Goal: Task Accomplishment & Management: Complete application form

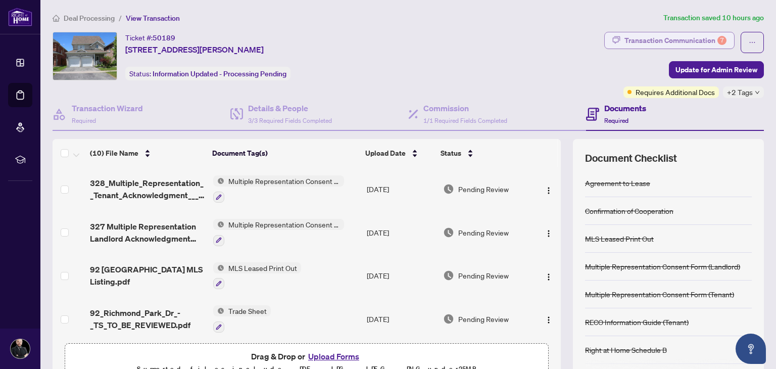
click at [644, 42] on div "Transaction Communication 7" at bounding box center [675, 40] width 102 height 16
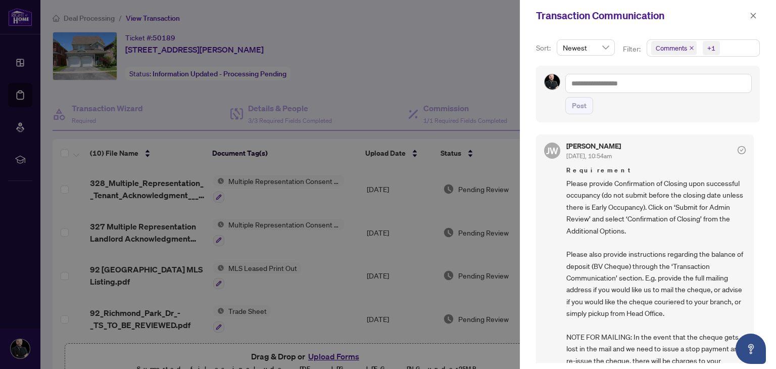
click at [739, 148] on icon "check-circle" at bounding box center [742, 150] width 8 height 8
click at [740, 149] on icon "check-circle" at bounding box center [742, 150] width 4 height 3
click at [757, 19] on button "button" at bounding box center [753, 16] width 13 height 12
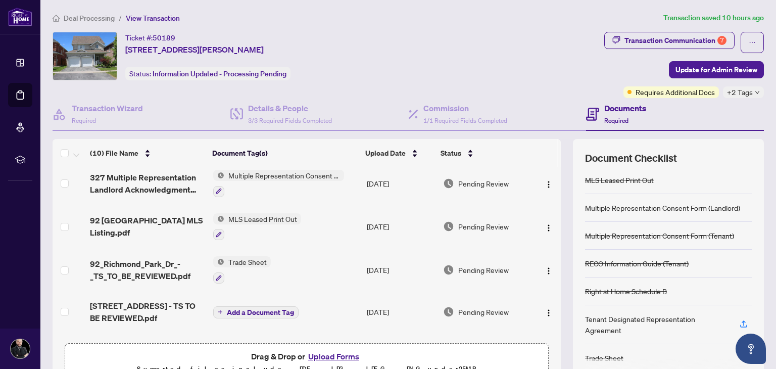
scroll to position [54, 0]
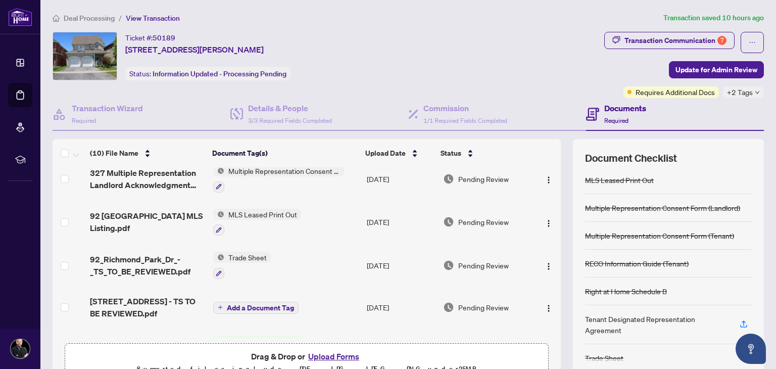
click at [335, 353] on button "Upload Forms" at bounding box center [333, 356] width 57 height 13
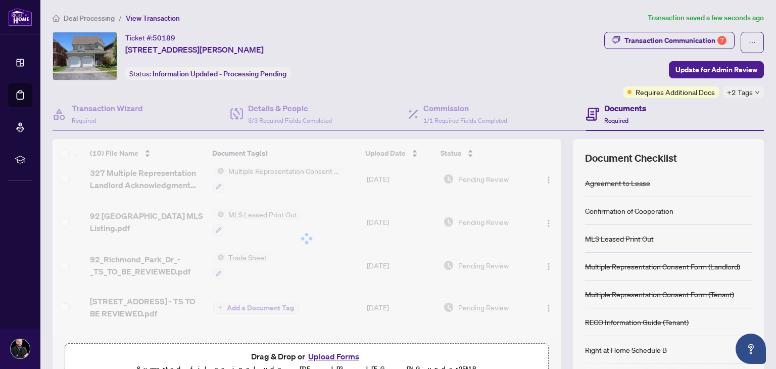
scroll to position [0, 0]
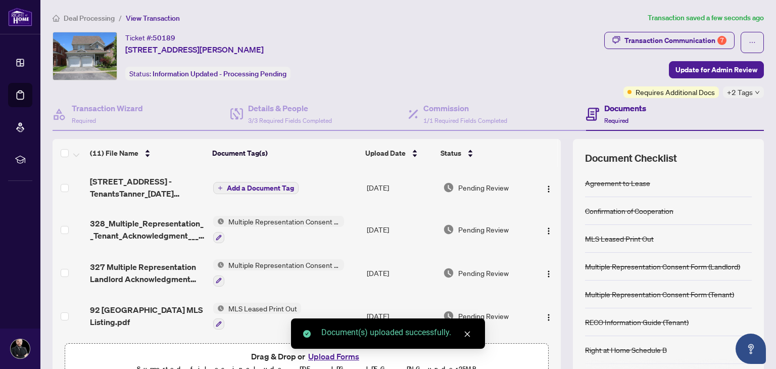
click at [250, 187] on span "Add a Document Tag" at bounding box center [260, 187] width 67 height 7
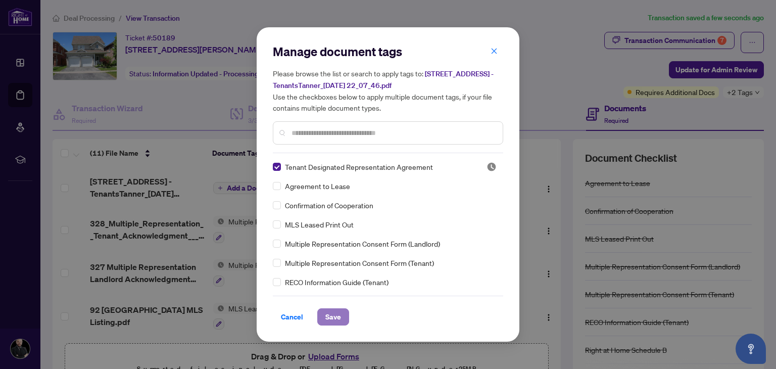
click at [330, 321] on span "Save" at bounding box center [333, 317] width 16 height 16
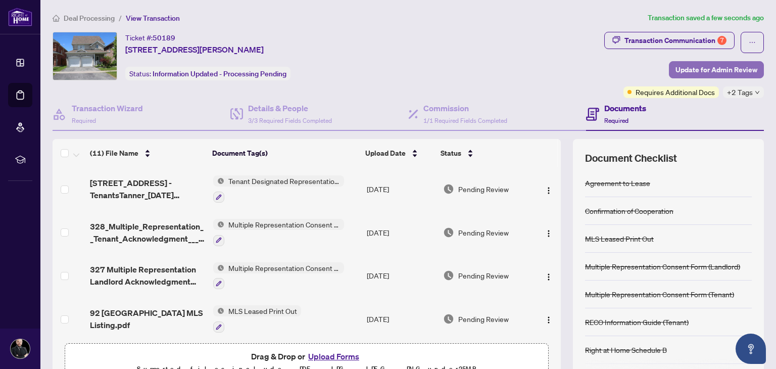
click at [761, 71] on button "Update for Admin Review" at bounding box center [716, 69] width 95 height 17
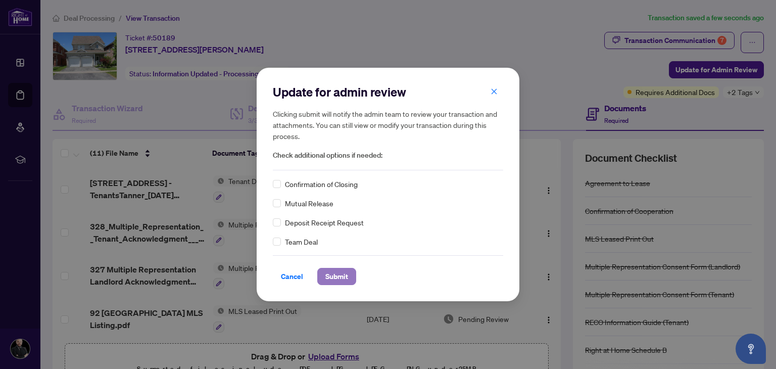
click at [345, 282] on span "Submit" at bounding box center [336, 276] width 23 height 16
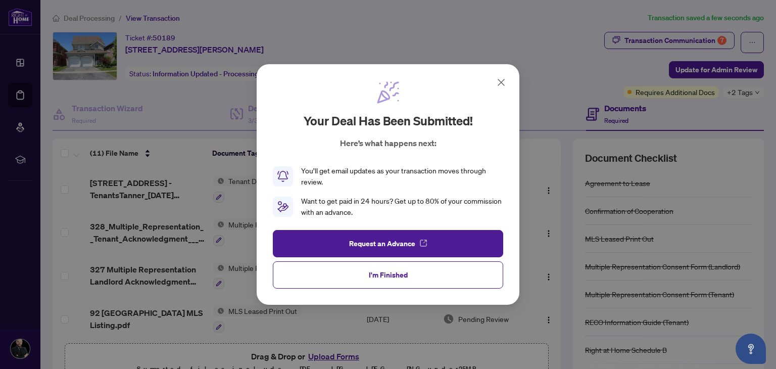
click at [502, 84] on icon at bounding box center [501, 82] width 12 height 12
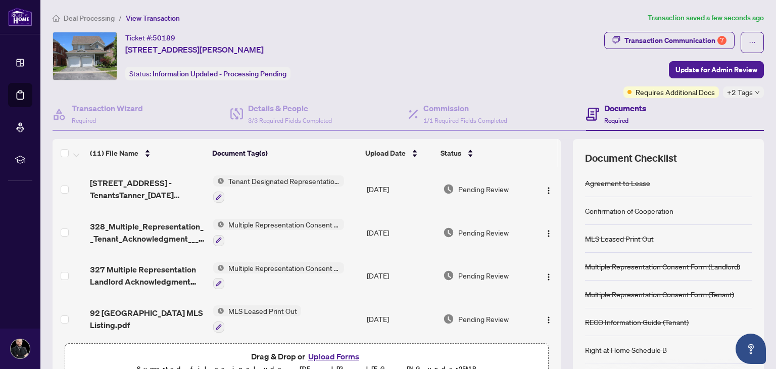
click at [759, 92] on icon "down" at bounding box center [757, 92] width 5 height 5
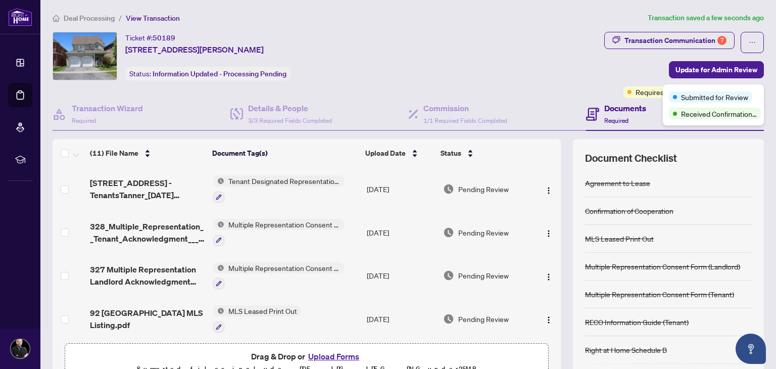
click at [485, 55] on div "Ticket #: 50189 [STREET_ADDRESS][PERSON_NAME] Status: Information Updated - Pro…" at bounding box center [327, 56] width 548 height 48
